Goal: Task Accomplishment & Management: Manage account settings

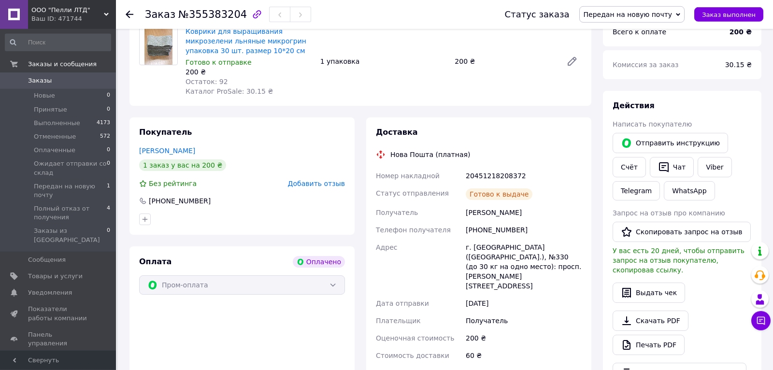
scroll to position [406, 0]
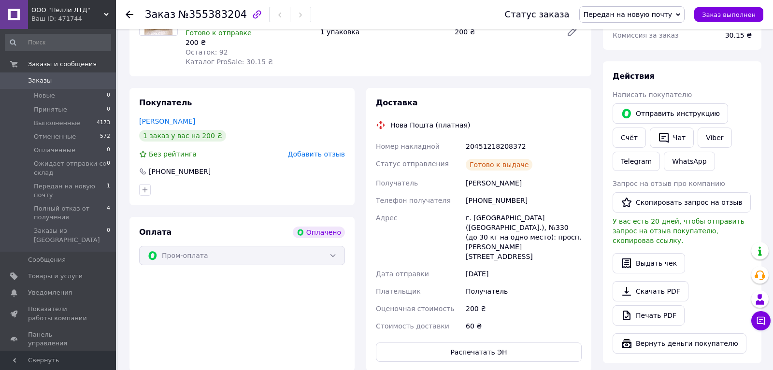
click at [612, 17] on span "Передан на новую почту" at bounding box center [627, 15] width 89 height 8
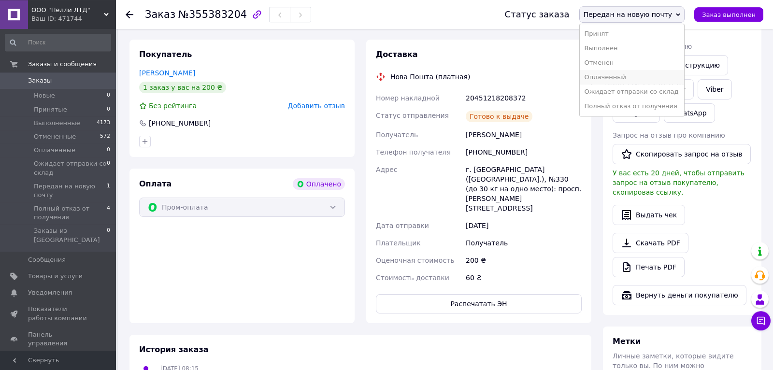
scroll to position [456, 0]
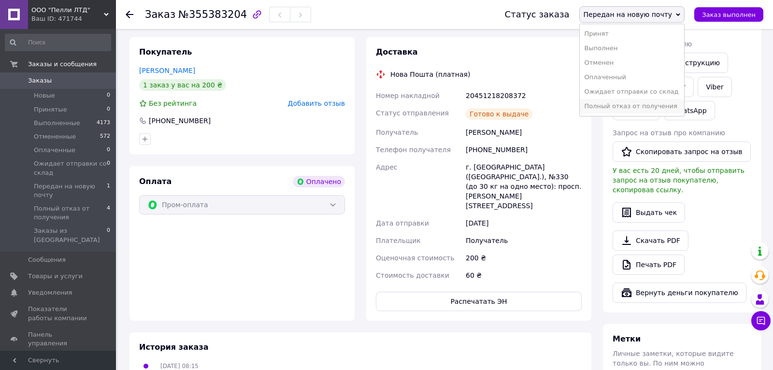
click at [646, 108] on li "Полный отказ от получения" at bounding box center [632, 106] width 105 height 14
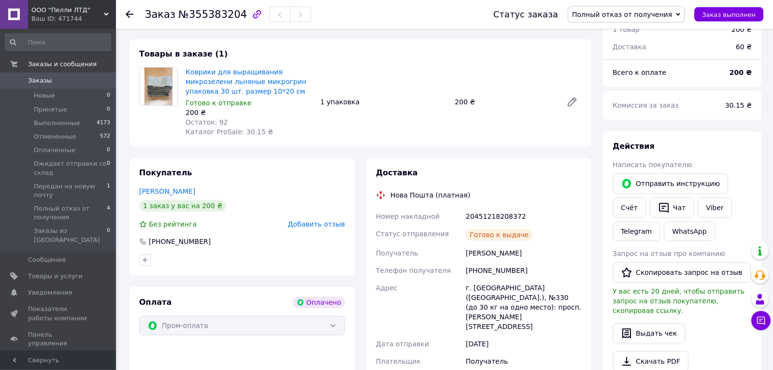
scroll to position [406, 0]
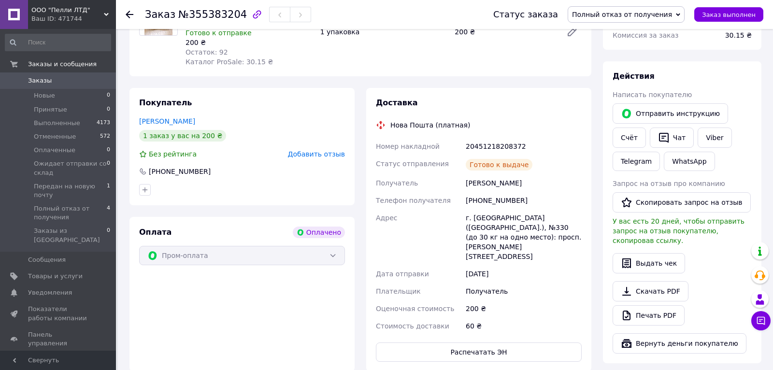
click at [307, 150] on span "Добавить отзыв" at bounding box center [316, 154] width 57 height 8
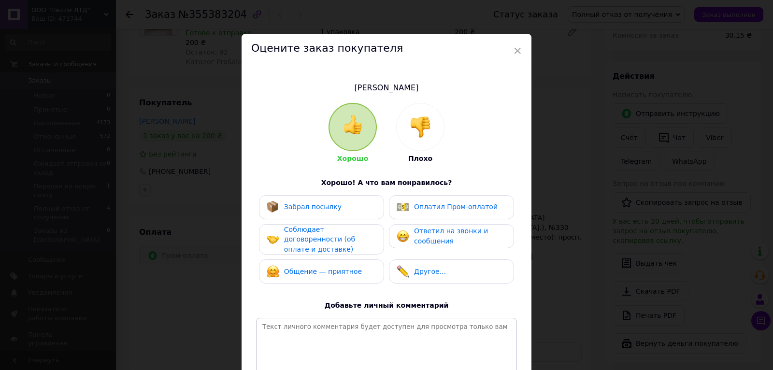
click at [427, 128] on img at bounding box center [420, 126] width 21 height 21
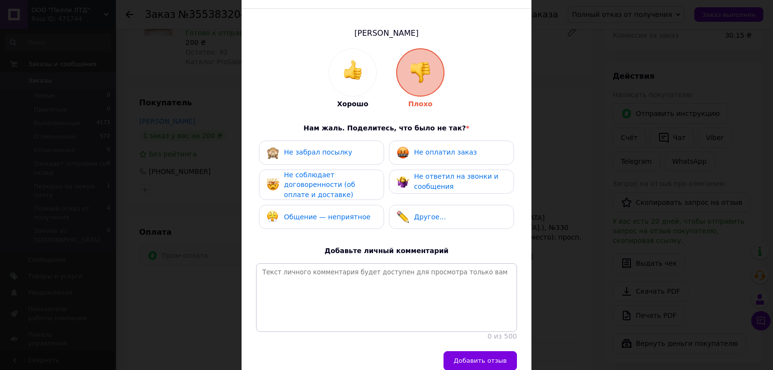
scroll to position [106, 0]
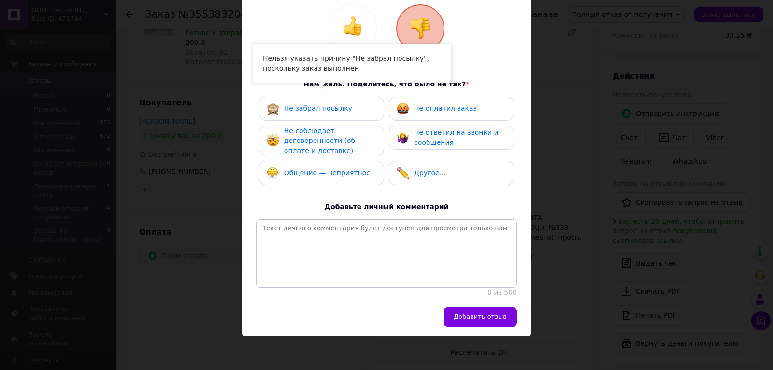
click at [354, 102] on div "Не забрал посылку" at bounding box center [322, 108] width 110 height 13
click at [308, 104] on span "Не забрал посылку" at bounding box center [318, 108] width 68 height 8
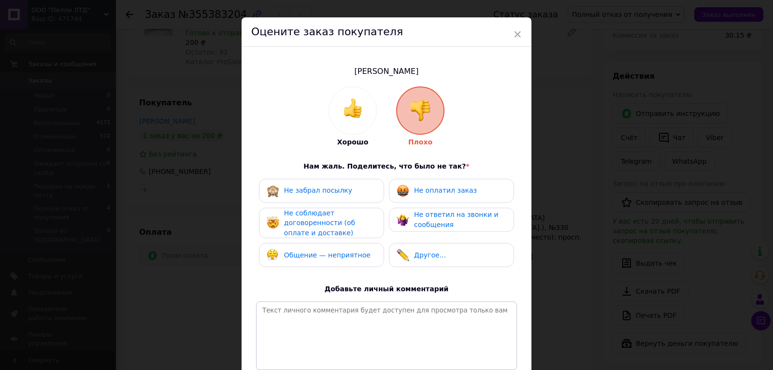
scroll to position [0, 0]
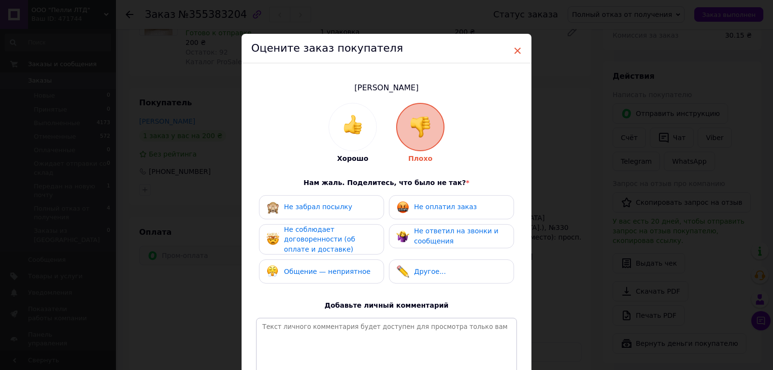
click at [515, 50] on span "×" at bounding box center [517, 51] width 9 height 16
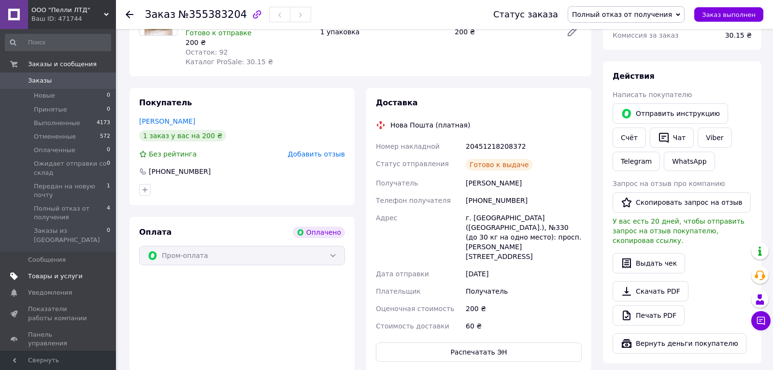
click at [65, 268] on link "Товары и услуги" at bounding box center [58, 276] width 116 height 16
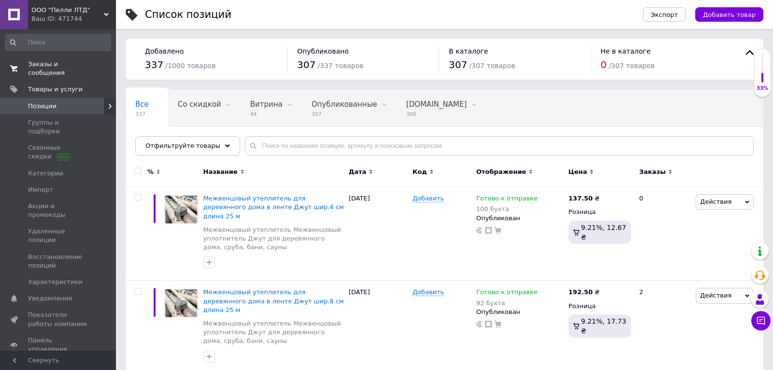
click at [74, 64] on span "Заказы и сообщения" at bounding box center [58, 68] width 61 height 17
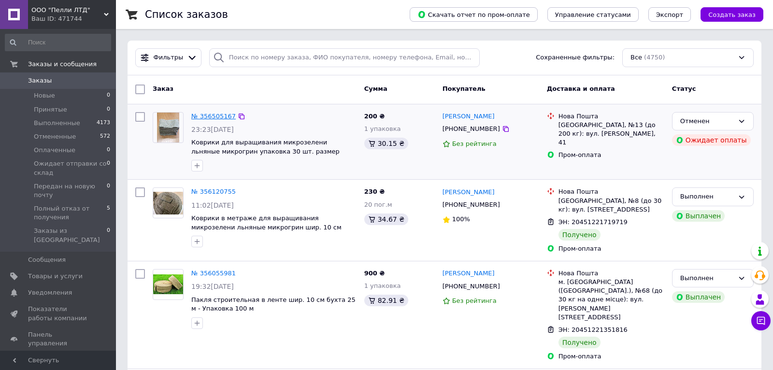
click at [202, 116] on link "№ 356505167" at bounding box center [213, 116] width 44 height 7
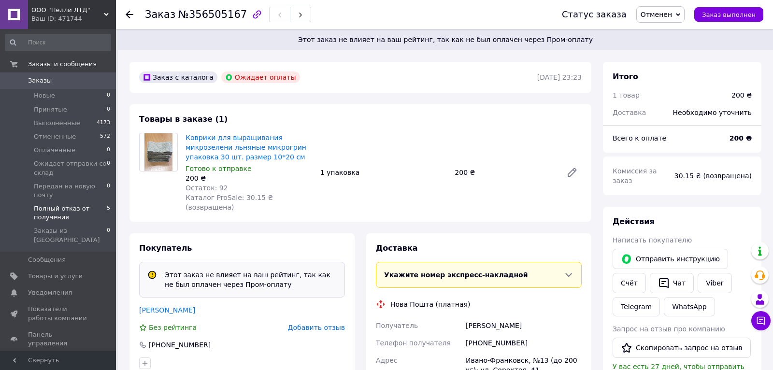
click at [54, 206] on span "Полный отказ от получения" at bounding box center [70, 212] width 73 height 17
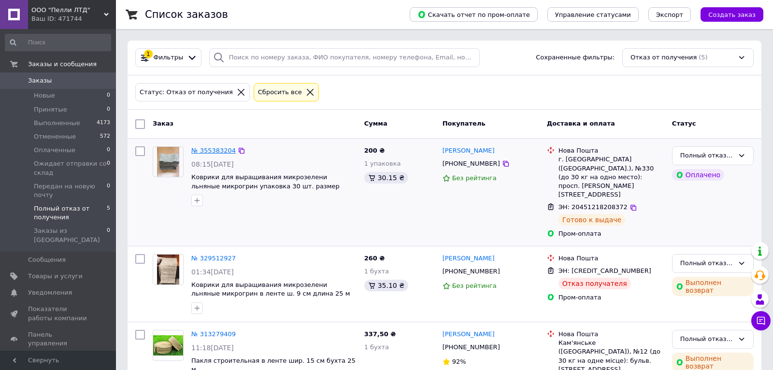
click at [211, 153] on link "№ 355383204" at bounding box center [213, 150] width 44 height 7
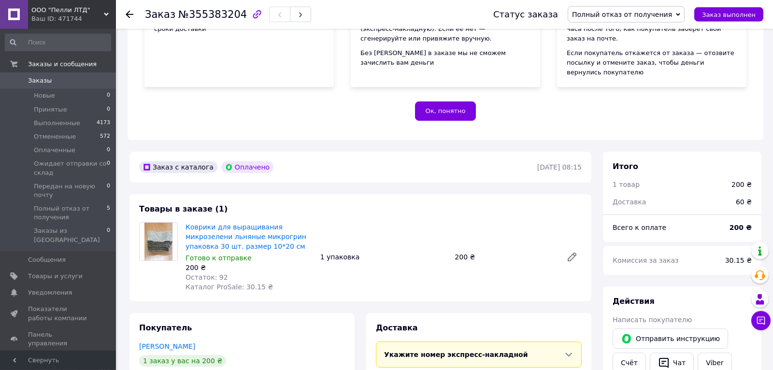
scroll to position [355, 0]
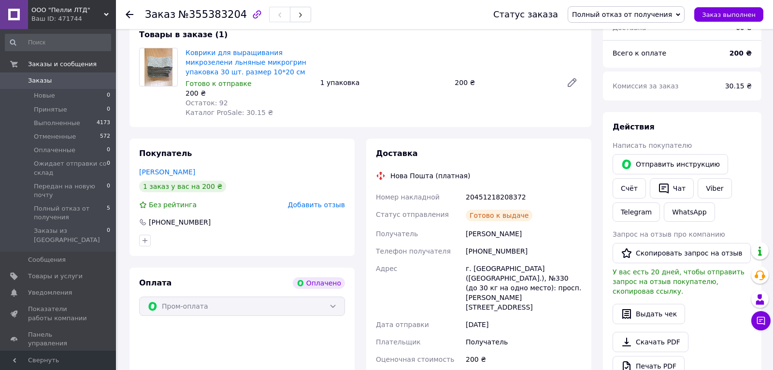
click at [301, 201] on span "Добавить отзыв" at bounding box center [316, 205] width 57 height 8
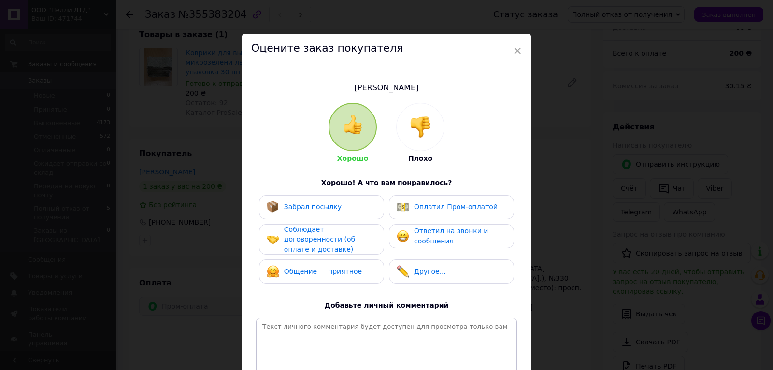
click at [422, 125] on img at bounding box center [420, 126] width 21 height 21
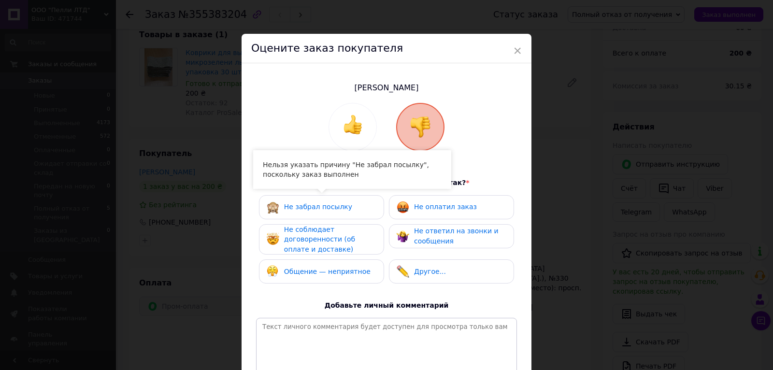
click at [302, 211] on span "Не забрал посылку" at bounding box center [318, 207] width 68 height 8
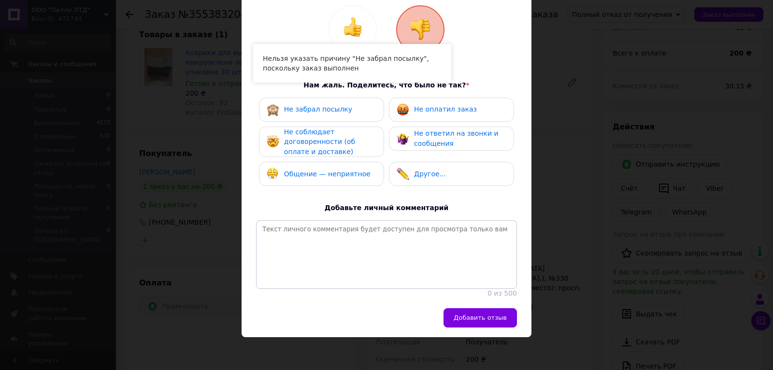
scroll to position [106, 0]
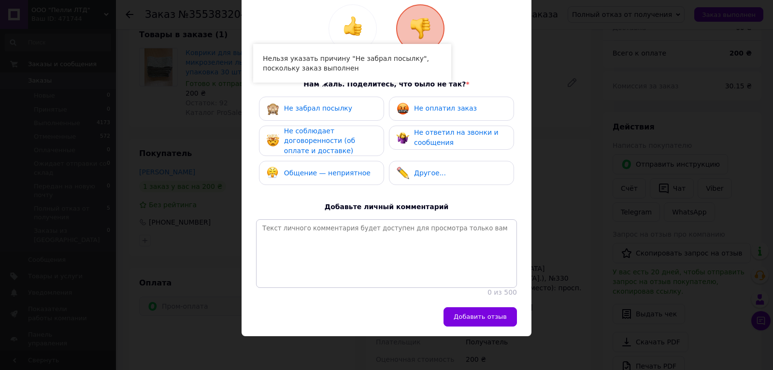
click at [273, 103] on img at bounding box center [273, 108] width 13 height 13
click at [298, 104] on span "Не забрал посылку" at bounding box center [318, 108] width 68 height 8
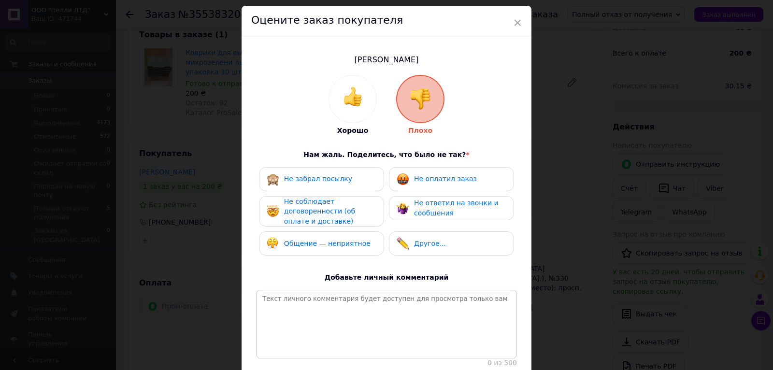
scroll to position [0, 0]
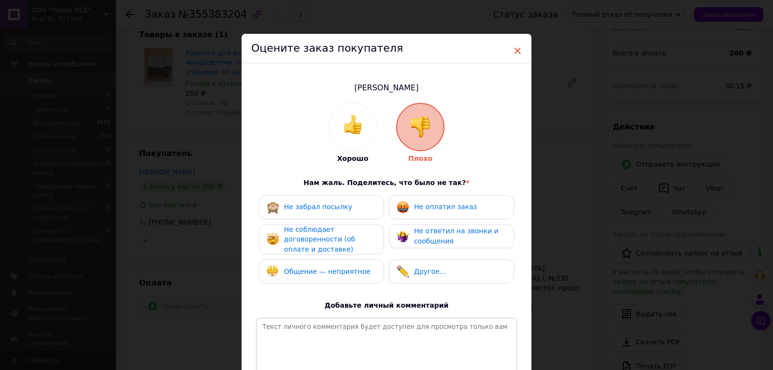
click at [518, 49] on span "×" at bounding box center [517, 51] width 9 height 16
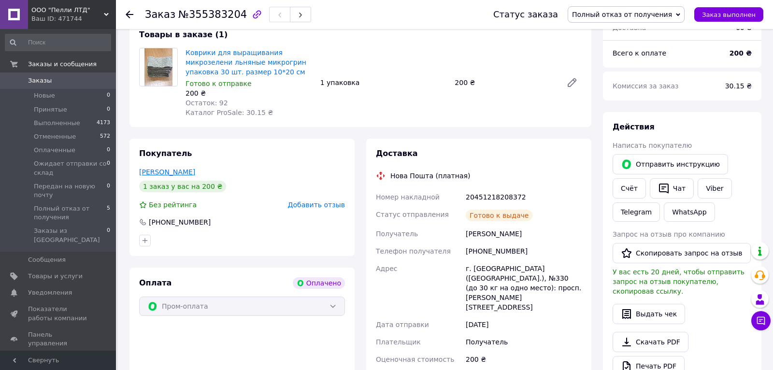
click at [158, 168] on link "[PERSON_NAME]" at bounding box center [167, 172] width 56 height 8
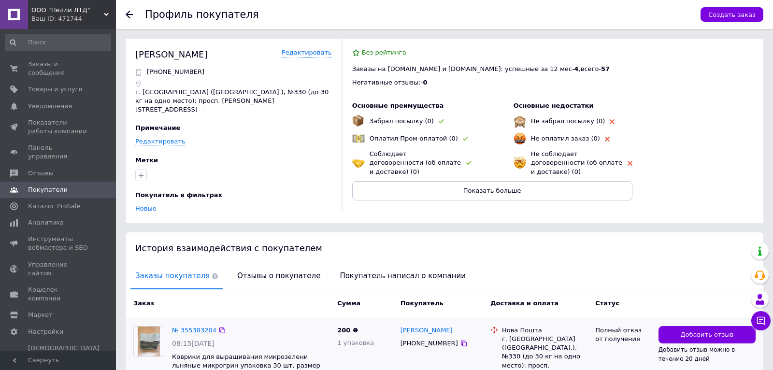
click at [260, 322] on div "№ 355383204 08:15, 02.08.2025 Коврики для выращивания микрозелени льняные микро…" at bounding box center [250, 356] width 165 height 68
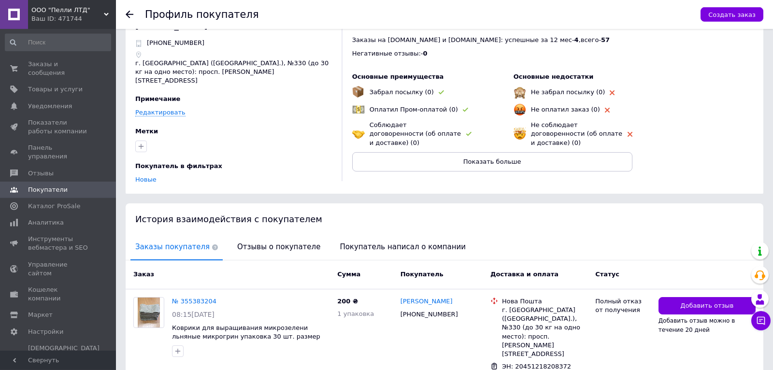
scroll to position [68, 0]
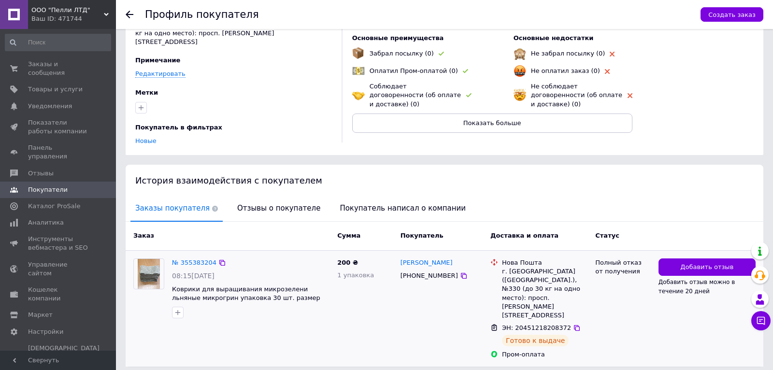
click at [338, 296] on div "200 ₴ 1 упаковка" at bounding box center [364, 309] width 63 height 108
click at [64, 71] on link "Заказы и сообщения 0 0" at bounding box center [58, 68] width 116 height 25
